Goal: Find specific page/section: Find specific page/section

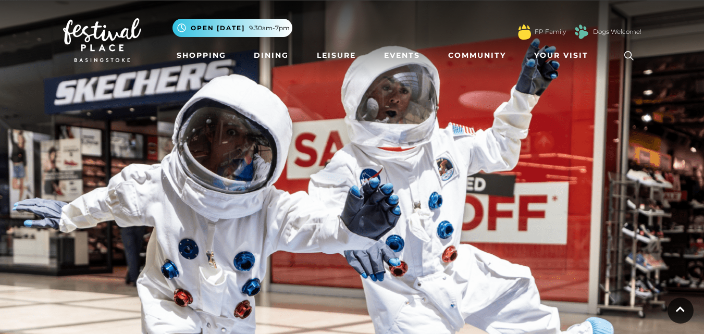
scroll to position [875, 0]
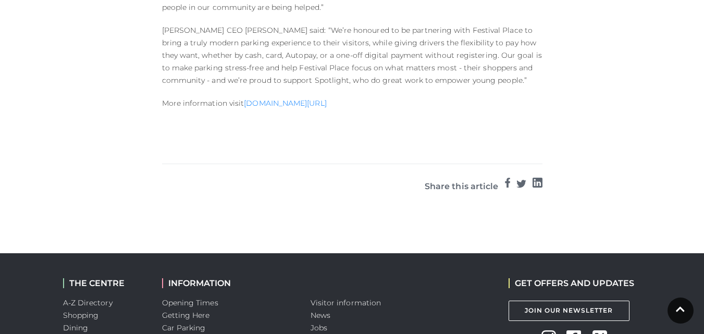
scroll to position [990, 0]
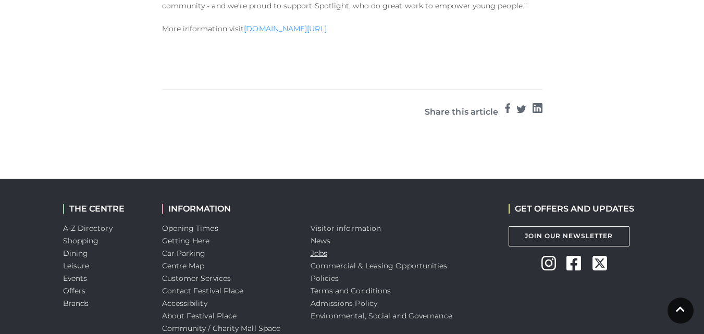
click at [316, 249] on link "Jobs" at bounding box center [319, 253] width 17 height 9
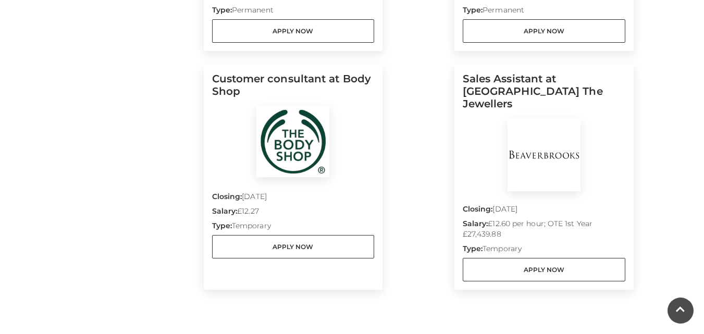
scroll to position [938, 0]
